Goal: Task Accomplishment & Management: Use online tool/utility

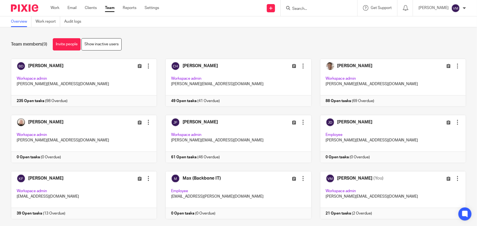
click at [314, 8] on input "Search" at bounding box center [315, 9] width 49 height 5
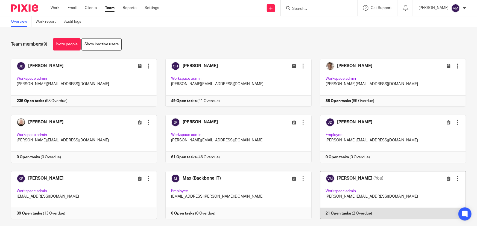
click at [364, 214] on link at bounding box center [388, 195] width 154 height 48
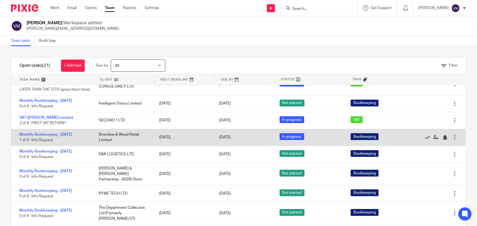
scroll to position [64, 0]
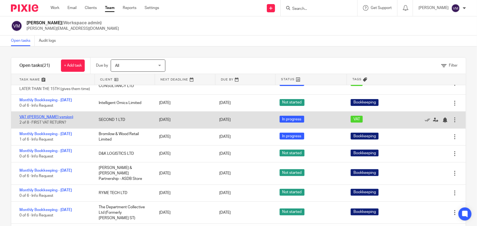
click at [49, 119] on link "VAT ([PERSON_NAME] version)" at bounding box center [46, 117] width 54 height 4
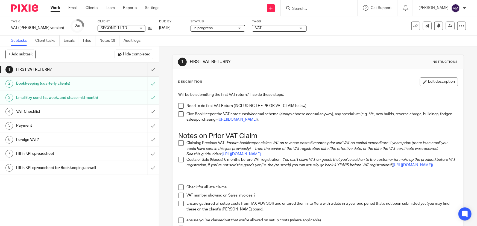
click at [50, 98] on h1 "Email (try send 1st week, and chase mid month)" at bounding box center [58, 98] width 84 height 8
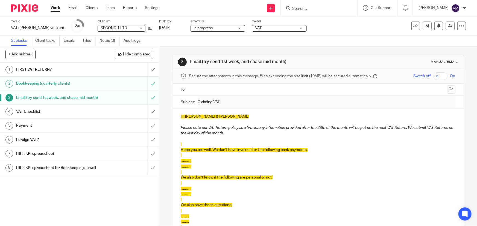
click at [26, 128] on h1 "Payment" at bounding box center [58, 126] width 84 height 8
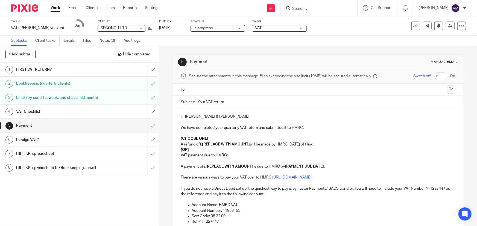
scroll to position [25, 0]
